Goal: Transaction & Acquisition: Purchase product/service

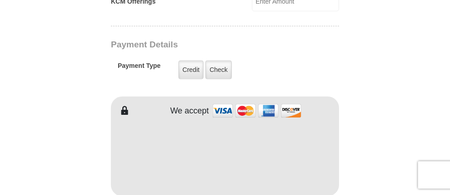
scroll to position [713, 0]
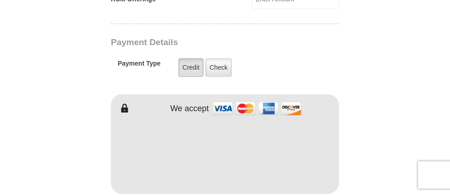
click at [179, 58] on label "Credit" at bounding box center [191, 67] width 25 height 19
click at [0, 0] on input "Credit" at bounding box center [0, 0] width 0 height 0
click at [179, 58] on label "Credit" at bounding box center [191, 67] width 25 height 19
click at [0, 0] on input "Credit" at bounding box center [0, 0] width 0 height 0
type input "Cindy"
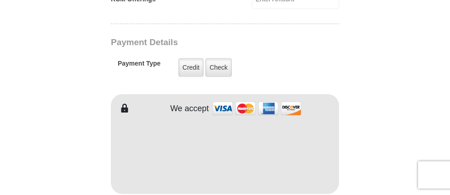
type input "Davies"
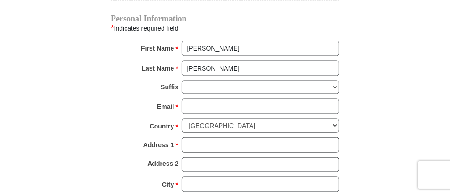
scroll to position [915, 0]
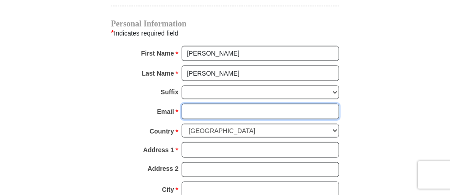
click at [182, 104] on input "Email *" at bounding box center [261, 112] width 158 height 16
type input "davies_cindy@ymail.com"
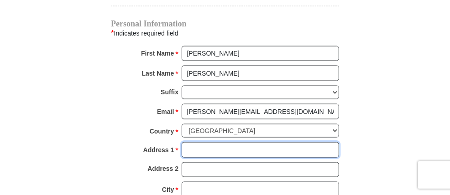
type input "3355 S Lakeshore Dr"
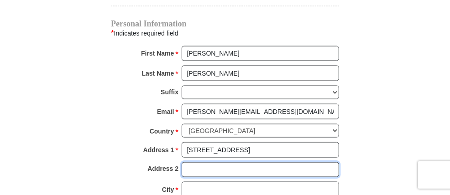
type input "Apt 205"
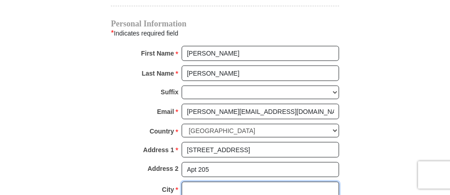
type input "Saint Joseph"
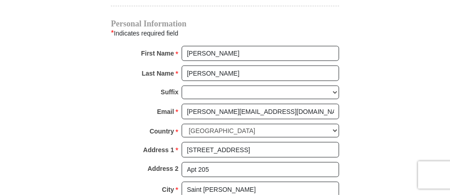
select select "MI"
type input "49085"
type input "2693631938"
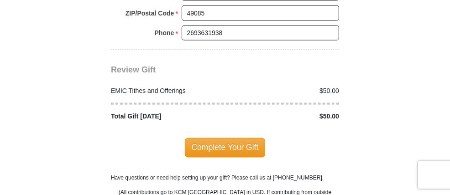
scroll to position [1133, 0]
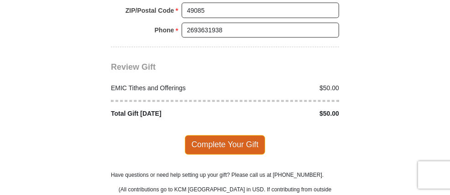
click at [225, 136] on span "Complete Your Gift" at bounding box center [225, 145] width 81 height 19
